Goal: Check status: Check status

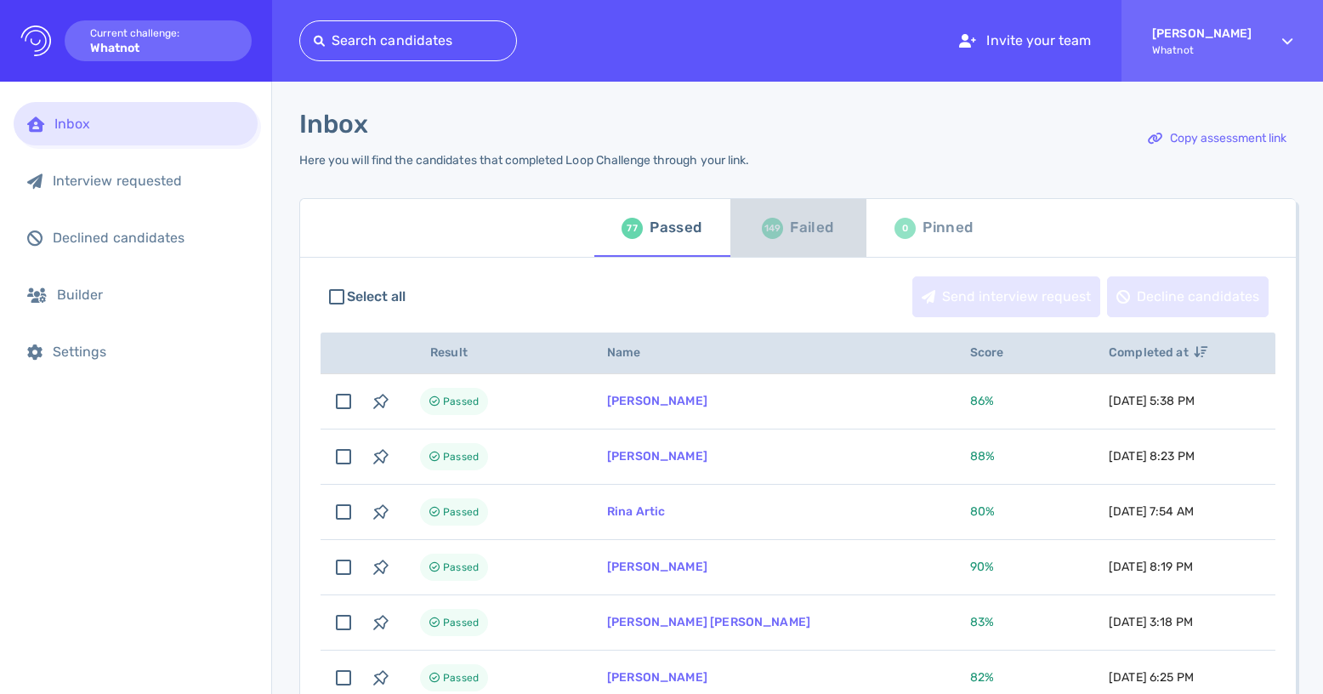
click at [812, 230] on div "Failed" at bounding box center [811, 228] width 43 height 26
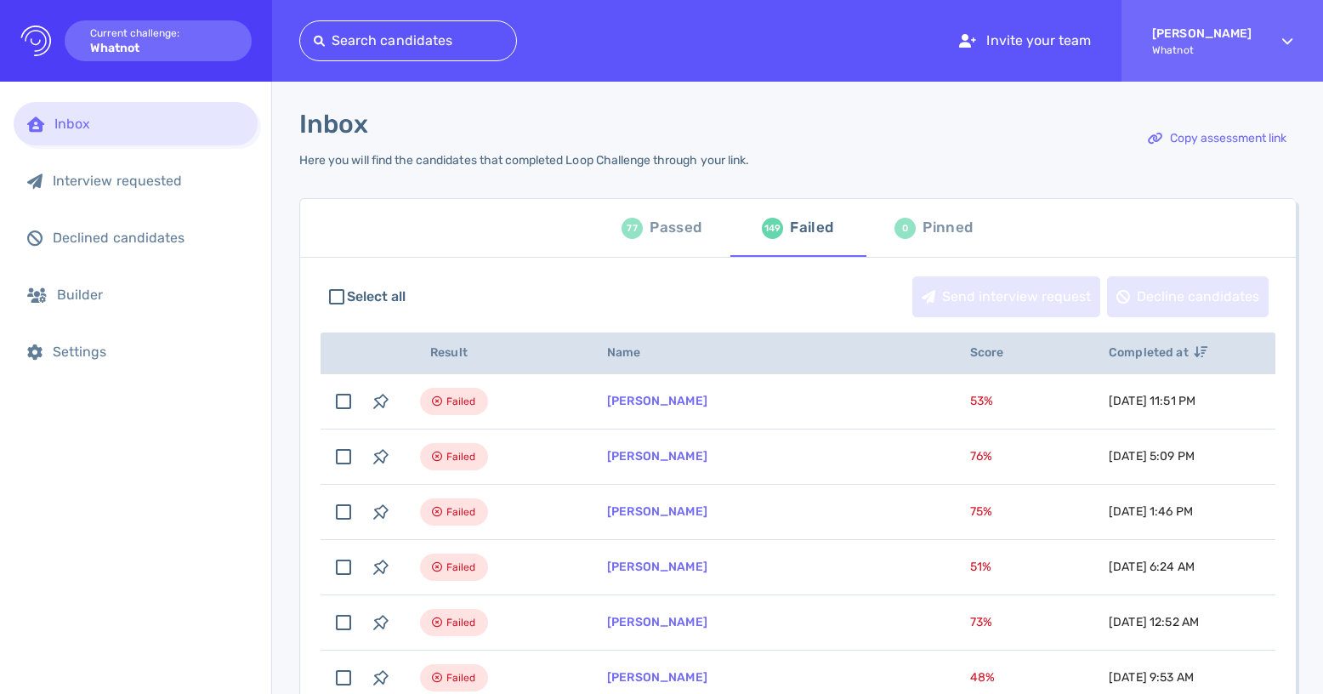
click at [682, 233] on div "Passed" at bounding box center [675, 228] width 52 height 26
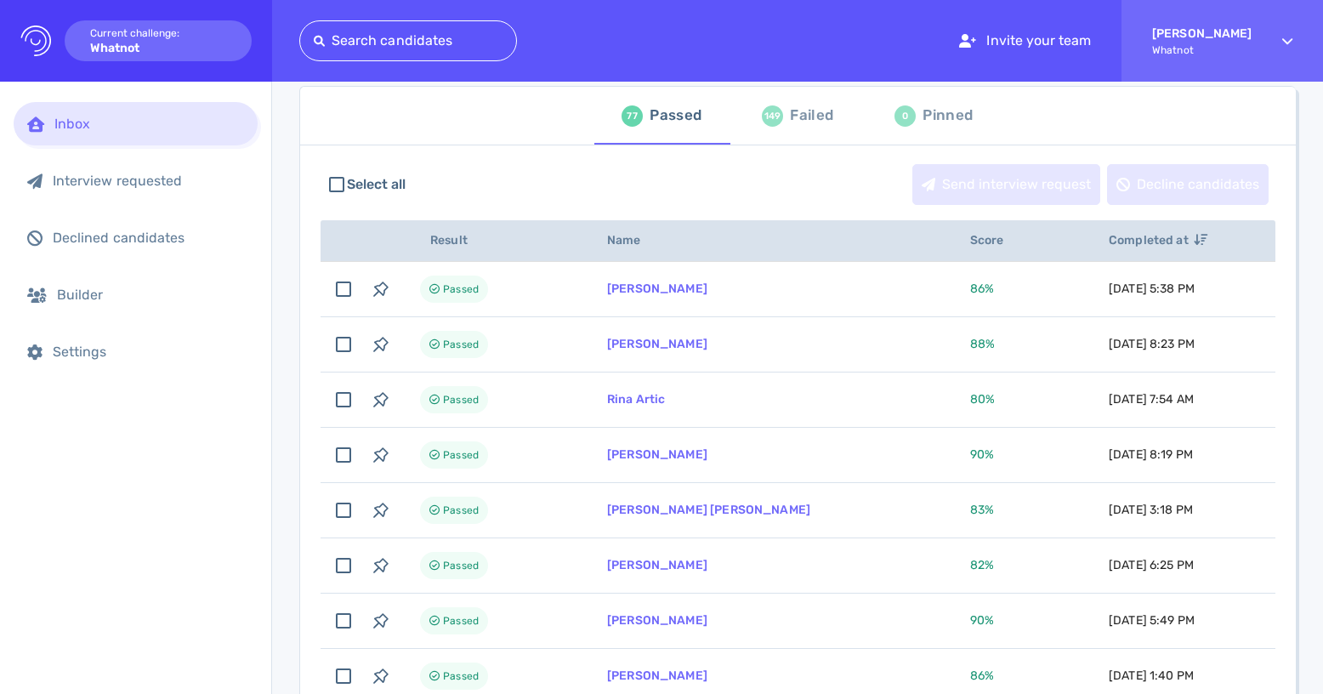
scroll to position [127, 0]
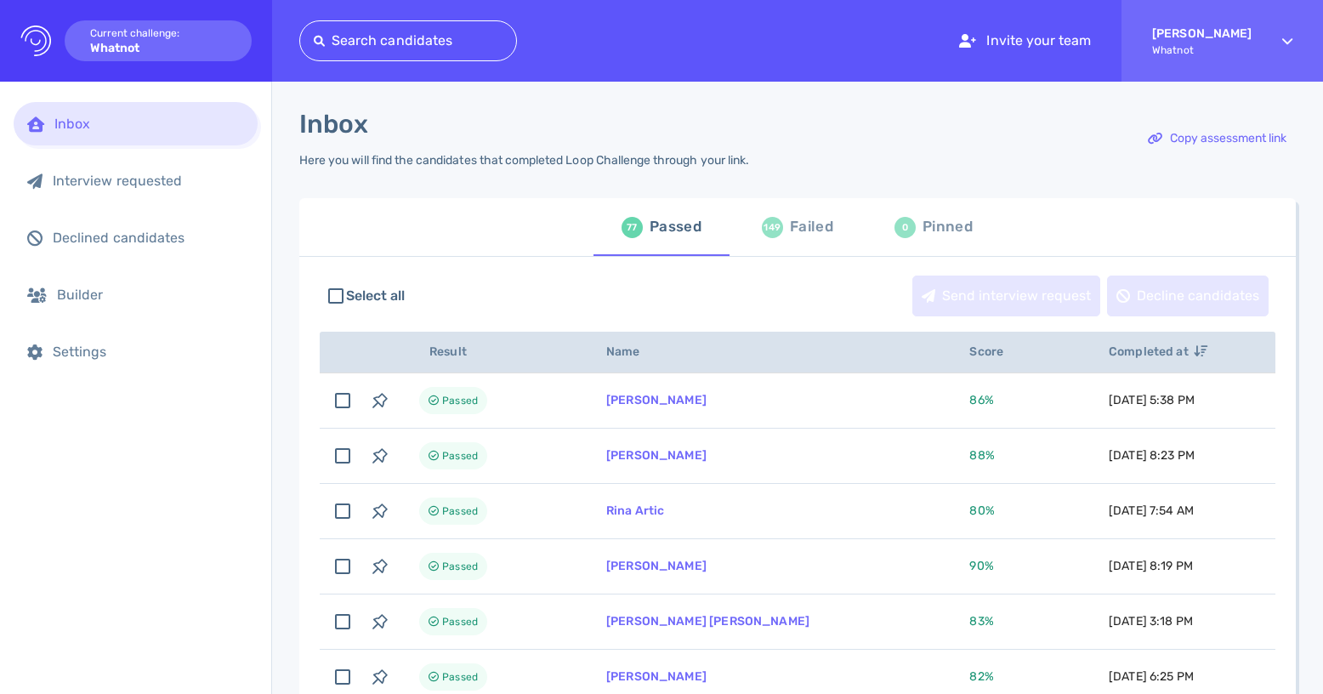
click at [790, 220] on div "Failed" at bounding box center [811, 227] width 43 height 26
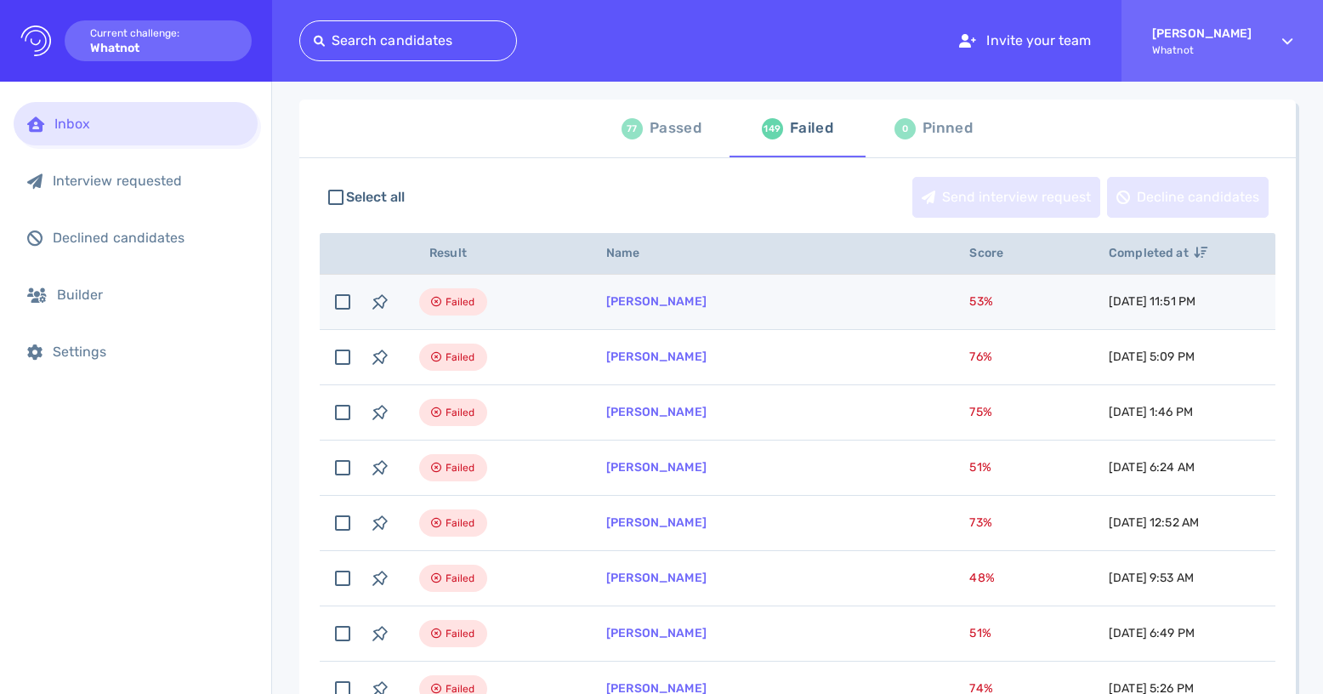
scroll to position [103, 0]
